Goal: Task Accomplishment & Management: Manage account settings

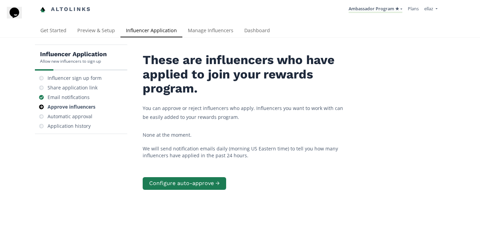
click at [372, 16] on li "Ambassador Program ★ KINEDU MACRO INFLUENCERS (prog ventas) Ambassador Program …" at bounding box center [375, 9] width 59 height 13
click at [370, 12] on link "Ambassador Program ★" at bounding box center [376, 9] width 54 height 8
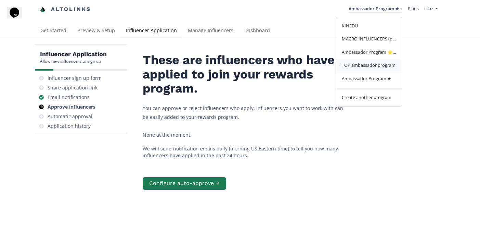
click at [365, 65] on span "TOP ambassador program" at bounding box center [369, 65] width 54 height 6
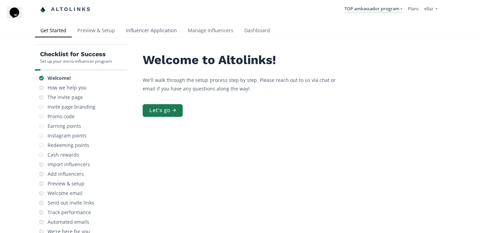
click at [151, 36] on link "Influencer Application" at bounding box center [151, 31] width 62 height 14
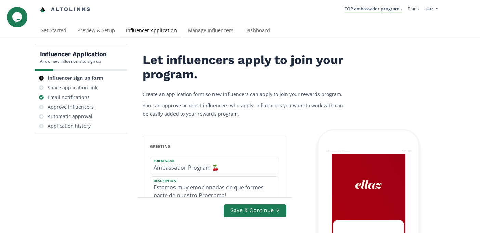
click at [71, 107] on div "Approve influencers" at bounding box center [71, 106] width 46 height 7
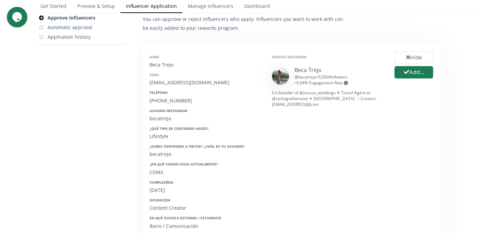
scroll to position [86, 0]
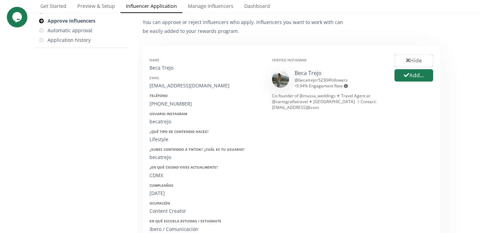
click at [156, 67] on div "Beca Trejo" at bounding box center [206, 67] width 112 height 7
copy div "Beca Trejo"
click at [415, 79] on button "Add..." at bounding box center [413, 75] width 41 height 15
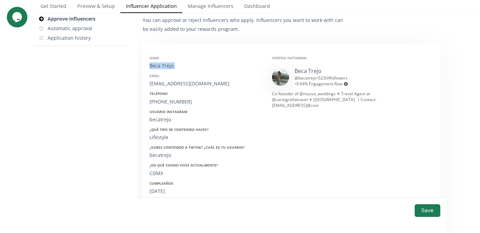
scroll to position [87, 0]
click at [165, 85] on div "[EMAIL_ADDRESS][DOMAIN_NAME]" at bounding box center [206, 84] width 112 height 7
click at [165, 85] on div "becatrejo@gmail.com" at bounding box center [206, 84] width 112 height 7
copy div "becatrejo@gmail.com"
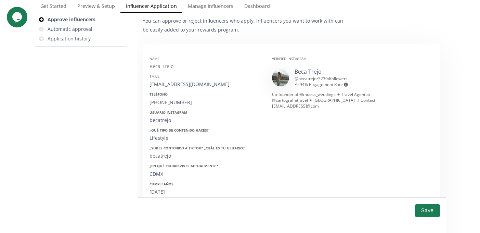
click at [172, 103] on div "+525543510128" at bounding box center [206, 102] width 112 height 7
copy div "525543510128"
click at [162, 119] on div "becatrejo" at bounding box center [206, 120] width 112 height 7
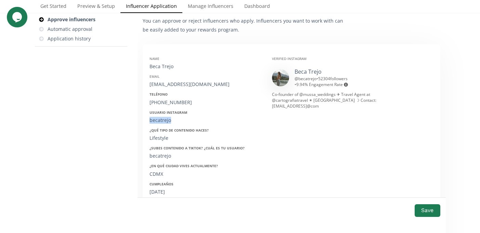
copy div "becatrejo"
click at [161, 141] on div "Lifestyle" at bounding box center [206, 137] width 112 height 7
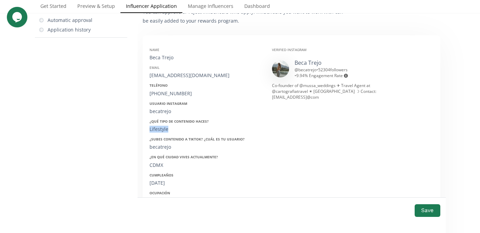
scroll to position [97, 0]
click at [161, 181] on div "15/07/1997" at bounding box center [206, 182] width 112 height 7
copy div "15/07/1997"
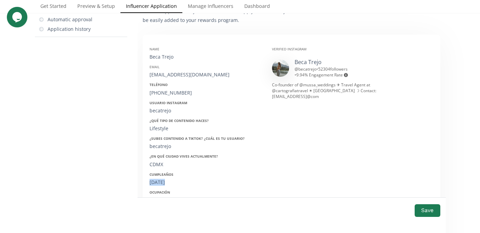
scroll to position [81, 0]
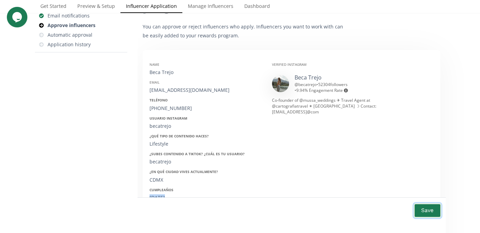
click at [424, 211] on button "Save" at bounding box center [427, 210] width 27 height 15
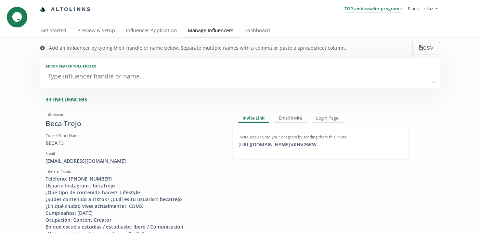
click at [362, 7] on link "TOP ambassador program" at bounding box center [374, 9] width 58 height 8
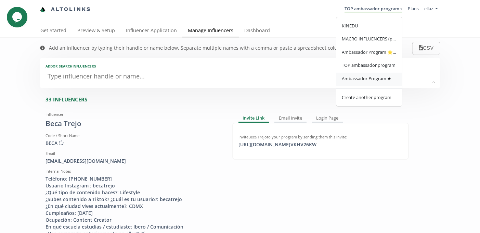
click at [361, 79] on span "Ambassador Program ★" at bounding box center [367, 78] width 50 height 6
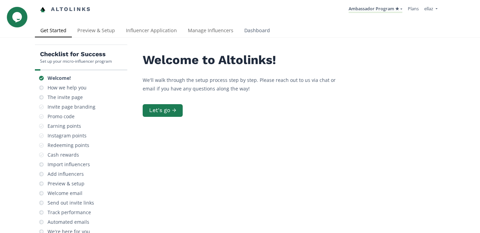
click at [260, 35] on link "Dashboard" at bounding box center [257, 31] width 37 height 14
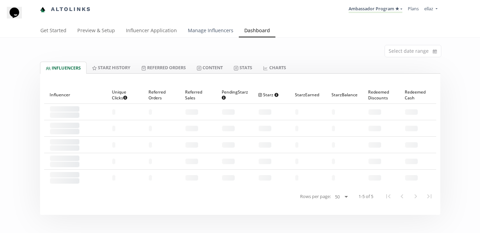
click at [206, 33] on link "Manage Influencers" at bounding box center [210, 31] width 56 height 14
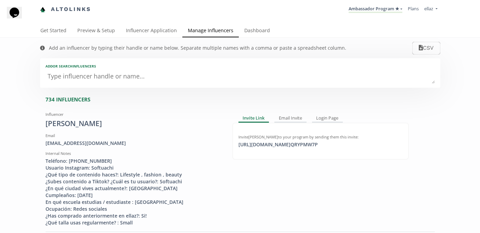
click at [130, 75] on textarea at bounding box center [240, 77] width 389 height 14
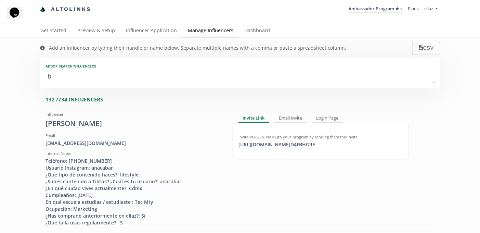
type textarea "be"
type input "be"
type input "BE"
type textarea "bec"
type input "bec"
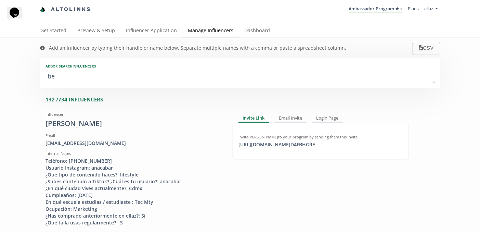
type input "BEC"
type textarea "beca"
type input "beca"
type input "BECA"
type textarea "beca y"
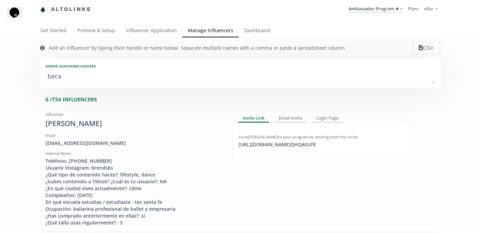
type input "beca y"
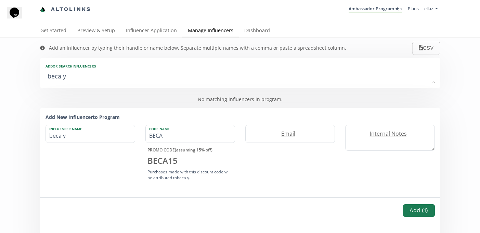
type textarea "beca yt"
type input "beca yt"
type textarea "beca yte"
type input "beca yte"
type textarea "beca yt"
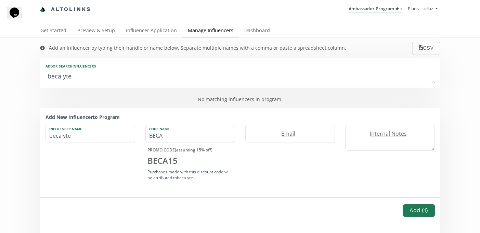
type input "beca yt"
type textarea "beca y"
type input "beca y"
type textarea "beca"
type input "beca"
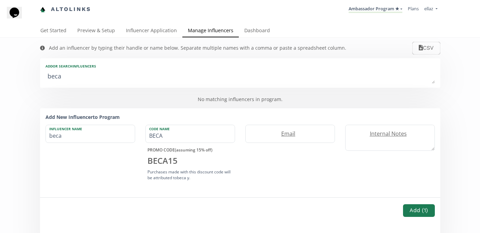
type textarea "beca t"
type input "beca t"
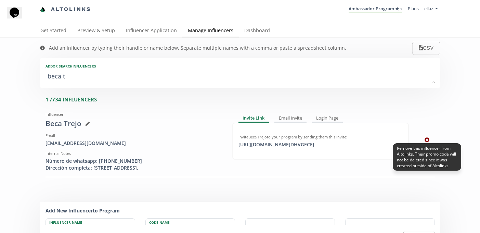
type textarea "beca t"
click at [427, 142] on icon at bounding box center [427, 139] width 5 height 5
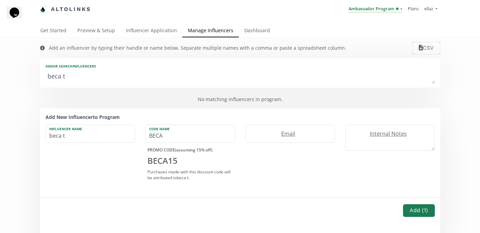
click at [377, 11] on link "Ambassador Program ★" at bounding box center [376, 9] width 54 height 8
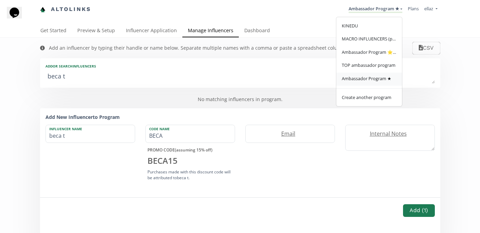
click at [370, 81] on span "Ambassador Program ★" at bounding box center [367, 78] width 50 height 6
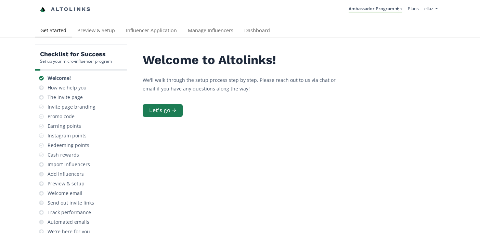
click at [377, 3] on li "Ambassador Program ★ KINEDU MACRO INFLUENCERS (prog ventas) Ambassador Program …" at bounding box center [375, 9] width 59 height 13
click at [374, 8] on link "Ambassador Program ★" at bounding box center [376, 9] width 54 height 8
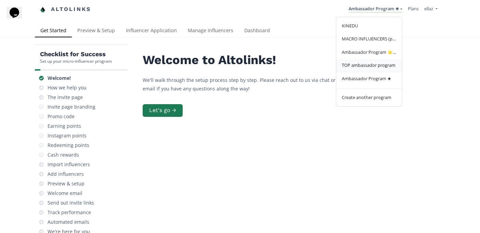
click at [369, 69] on link "TOP ambassador program" at bounding box center [369, 65] width 66 height 13
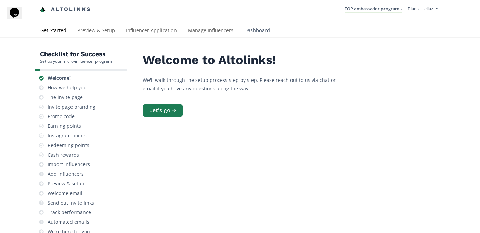
click at [261, 32] on link "Dashboard" at bounding box center [257, 31] width 37 height 14
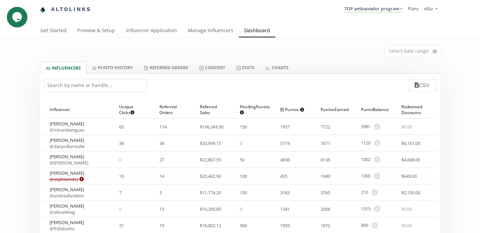
click at [109, 86] on input "text" at bounding box center [95, 85] width 103 height 13
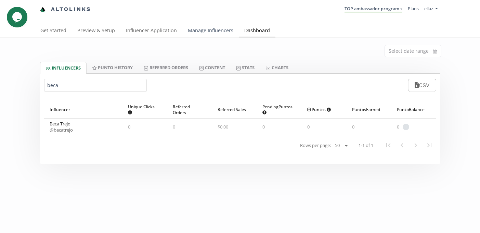
type input "beca"
click at [206, 34] on link "Manage Influencers" at bounding box center [210, 31] width 56 height 14
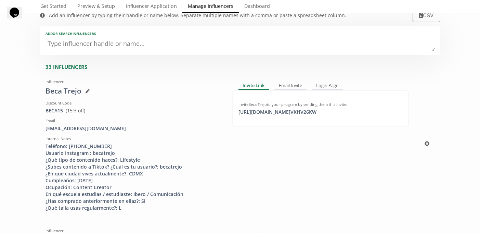
scroll to position [36, 0]
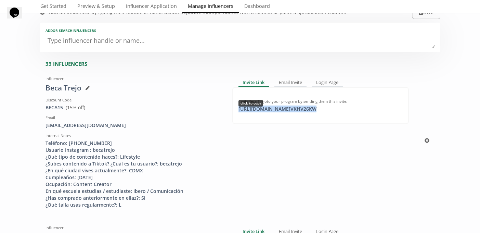
click at [307, 107] on div "[URL][DOMAIN_NAME] VKHV26KW click to copy" at bounding box center [277, 108] width 86 height 7
copy div "[URL][DOMAIN_NAME] VKHV26KW"
